Goal: Register for event/course

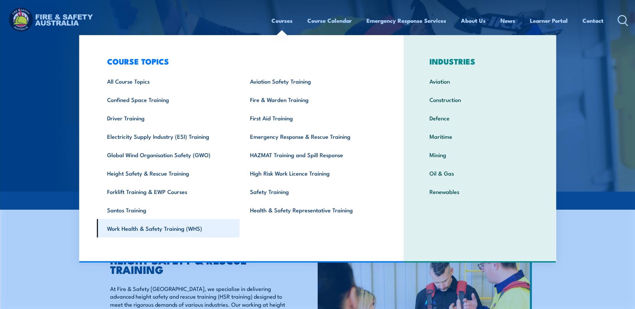
click at [135, 227] on link "Work Health & Safety Training (WHS)" at bounding box center [168, 228] width 143 height 18
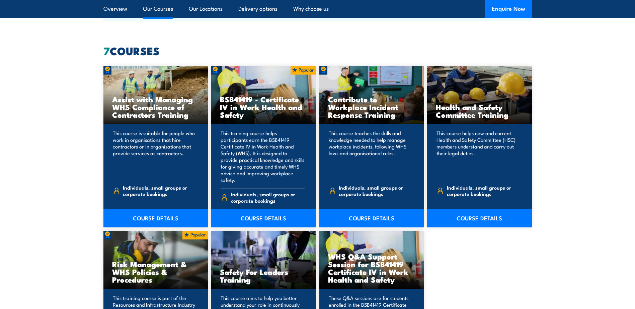
scroll to position [502, 0]
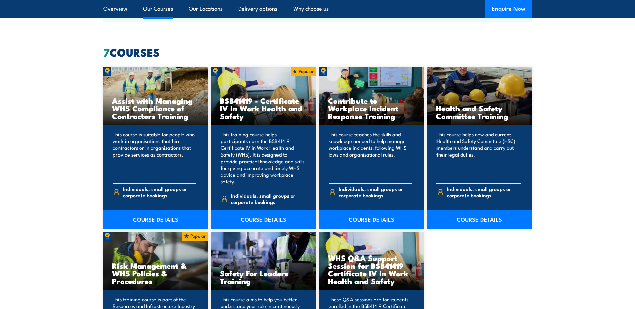
click at [255, 211] on link "COURSE DETAILS" at bounding box center [263, 219] width 105 height 19
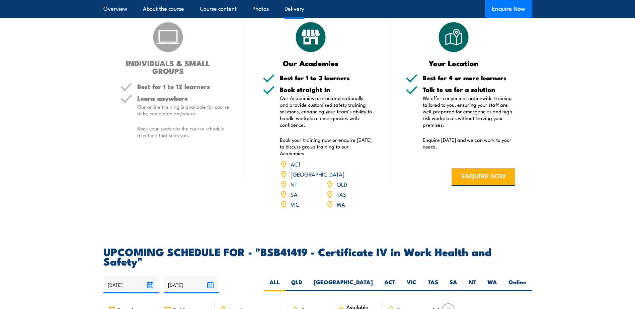
scroll to position [1940, 0]
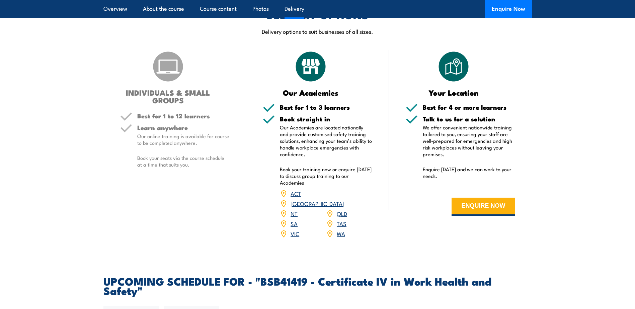
click at [341, 229] on link "WA" at bounding box center [341, 233] width 8 height 8
